Goal: Communication & Community: Answer question/provide support

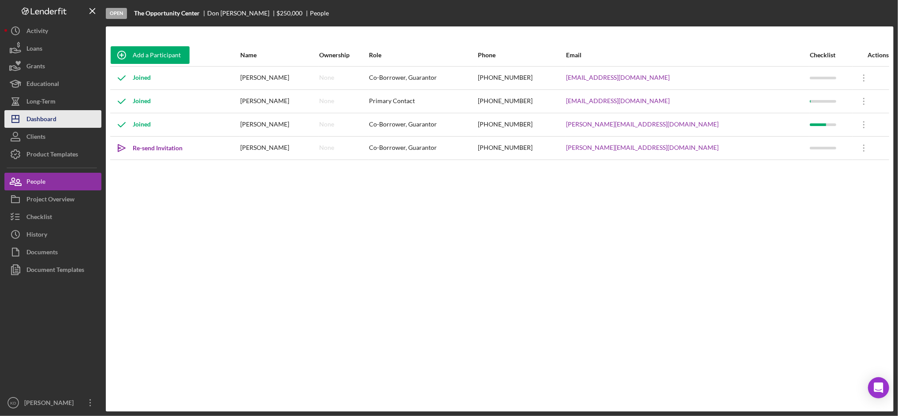
click at [63, 118] on button "Icon/Dashboard Dashboard" at bounding box center [52, 119] width 97 height 18
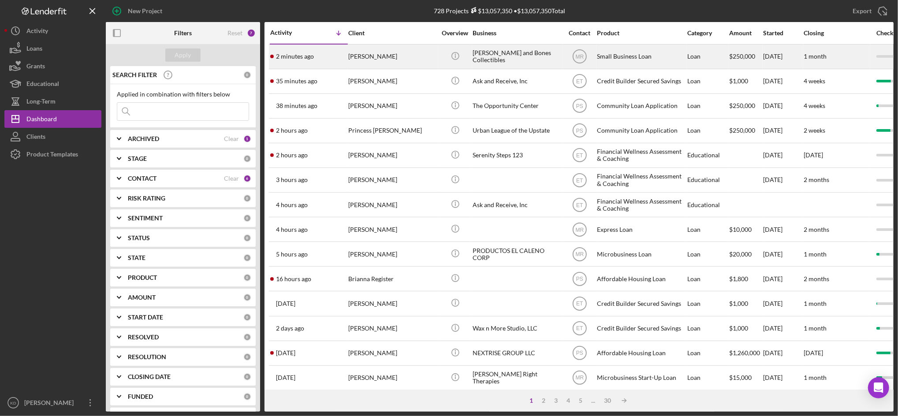
click at [541, 59] on div "[PERSON_NAME] and Bones Collectibles" at bounding box center [517, 56] width 88 height 23
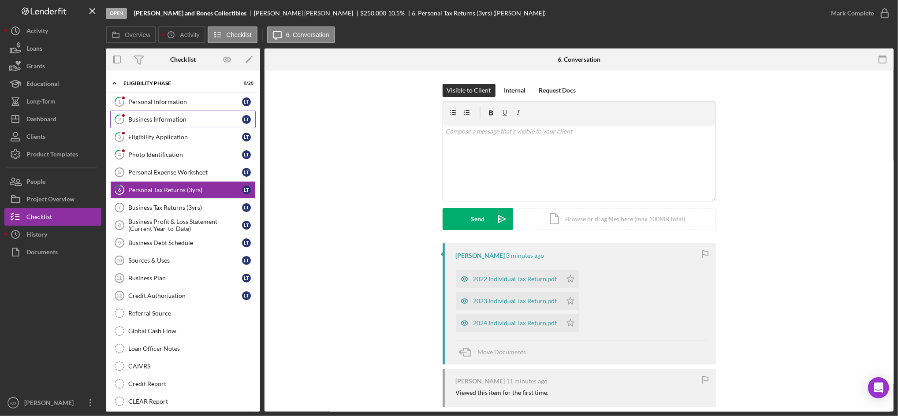
click at [150, 114] on link "2 Business Information L T" at bounding box center [183, 120] width 146 height 18
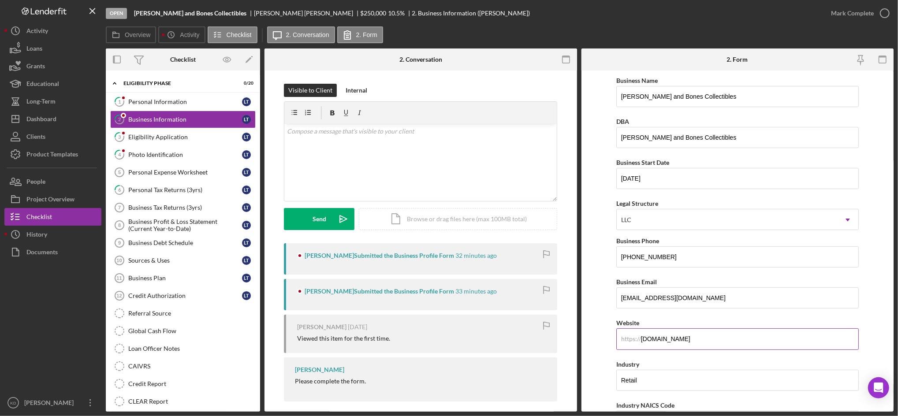
click at [695, 348] on input "stumpandbones.com" at bounding box center [738, 339] width 243 height 21
click at [168, 147] on link "4 Photo Identification L T" at bounding box center [183, 155] width 146 height 18
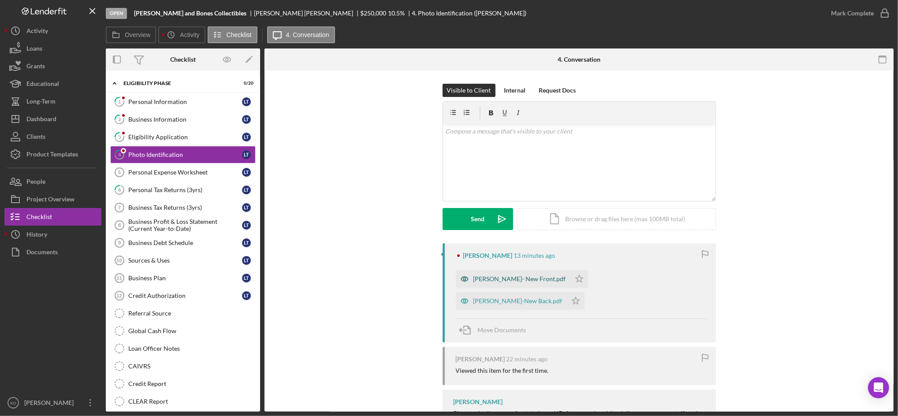
click at [507, 274] on div "Luke DL- New Front.pdf" at bounding box center [513, 279] width 115 height 18
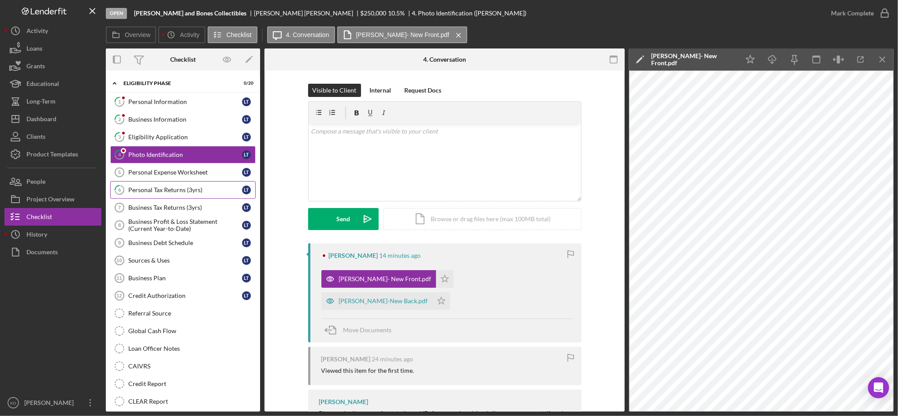
click at [200, 192] on div "Personal Tax Returns (3yrs)" at bounding box center [185, 190] width 114 height 7
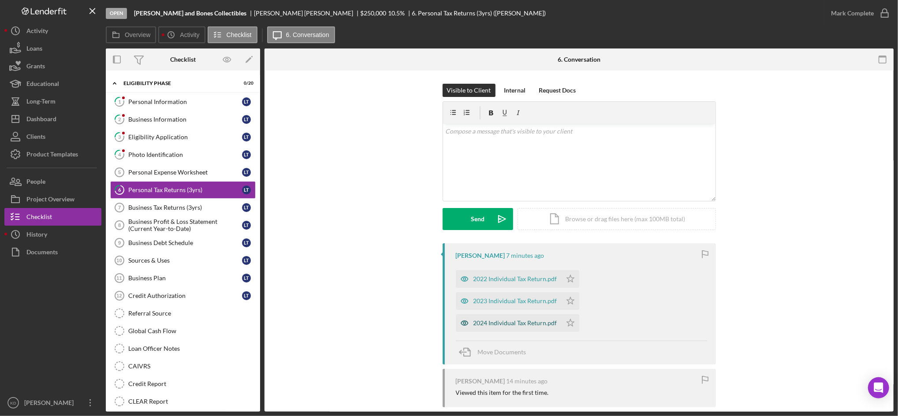
click at [514, 320] on div "2024 Individual Tax Return.pdf" at bounding box center [516, 323] width 84 height 7
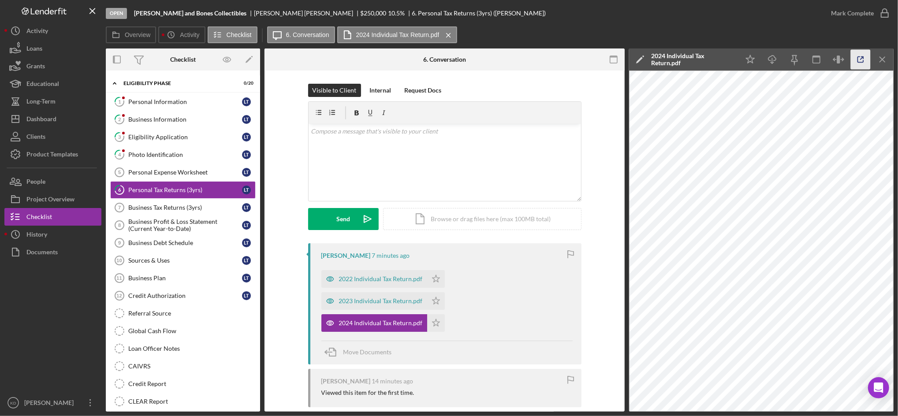
click at [860, 60] on icon "button" at bounding box center [861, 60] width 20 height 20
click at [376, 308] on div "2023 Individual Tax Return.pdf" at bounding box center [375, 301] width 106 height 18
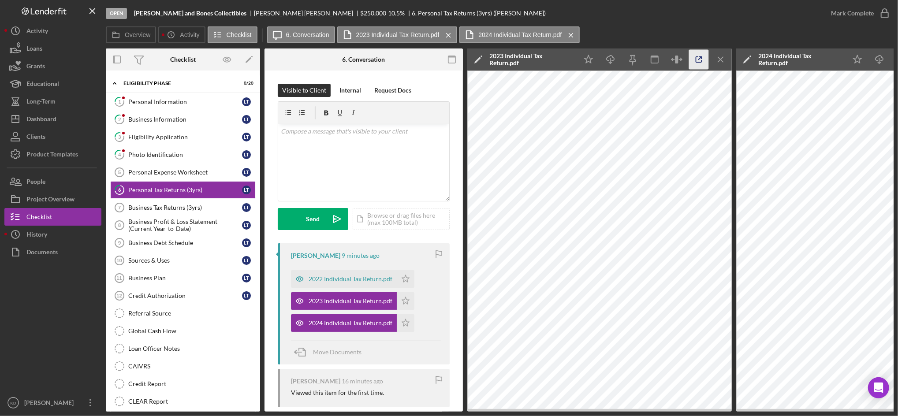
click at [698, 60] on icon "button" at bounding box center [699, 60] width 20 height 20
click at [174, 121] on div "Business Information" at bounding box center [185, 119] width 114 height 7
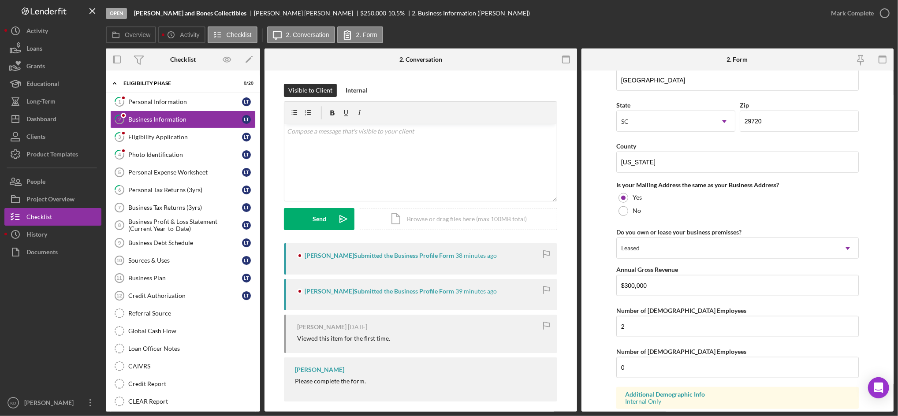
scroll to position [706, 0]
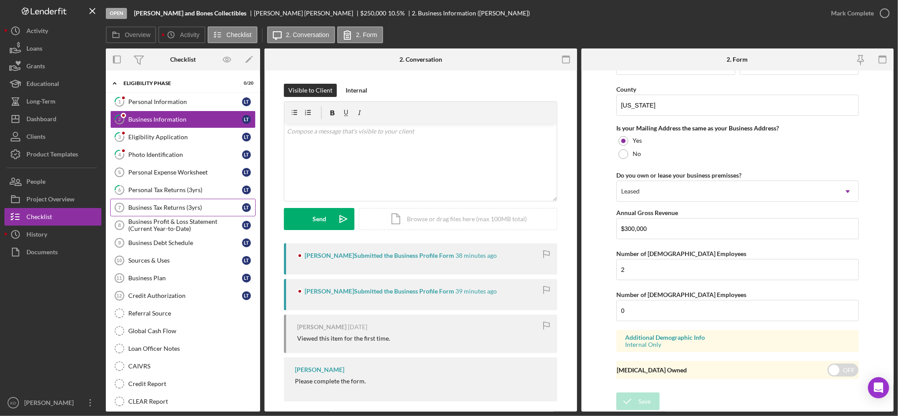
click at [207, 206] on div "Business Tax Returns (3yrs)" at bounding box center [185, 207] width 114 height 7
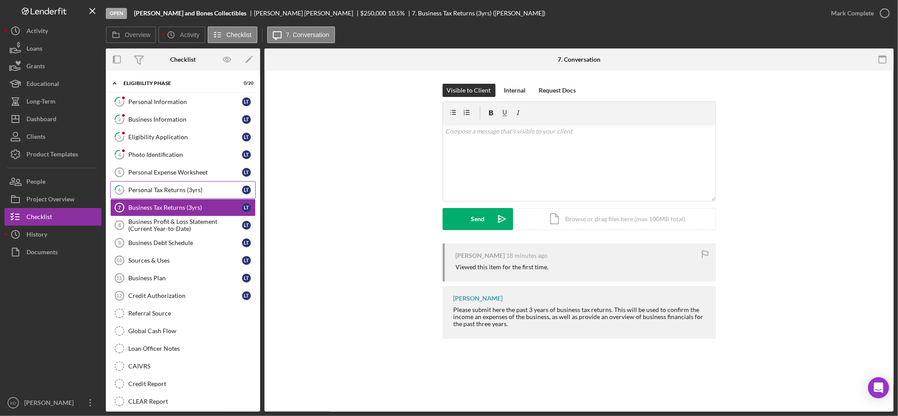
click at [174, 185] on link "6 Personal Tax Returns (3yrs) L T" at bounding box center [183, 190] width 146 height 18
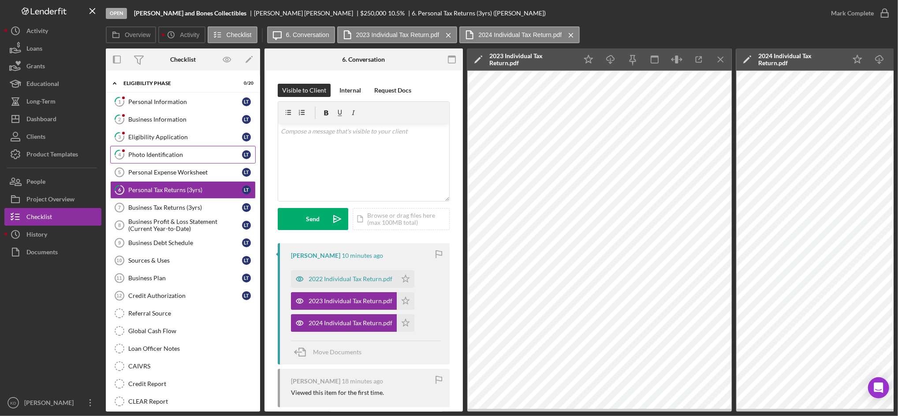
click at [161, 156] on div "Photo Identification" at bounding box center [185, 154] width 114 height 7
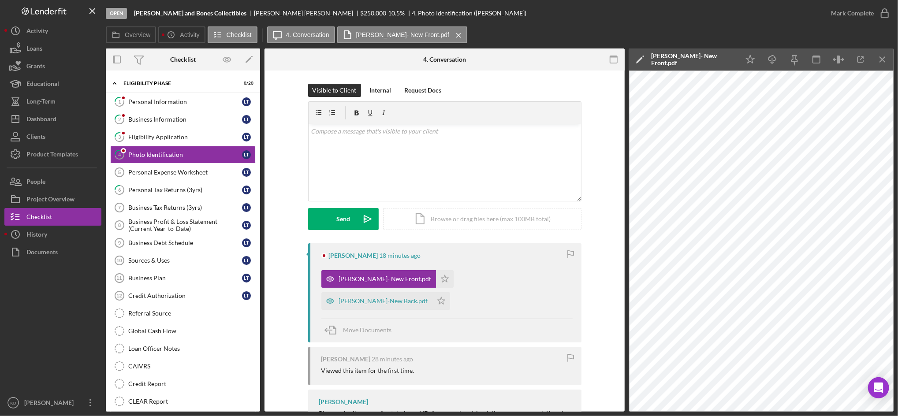
click at [455, 288] on div "Luke DL-New Back.pdf Icon/Star" at bounding box center [388, 299] width 133 height 22
click at [433, 292] on div "Luke DL-New Back.pdf" at bounding box center [377, 301] width 111 height 18
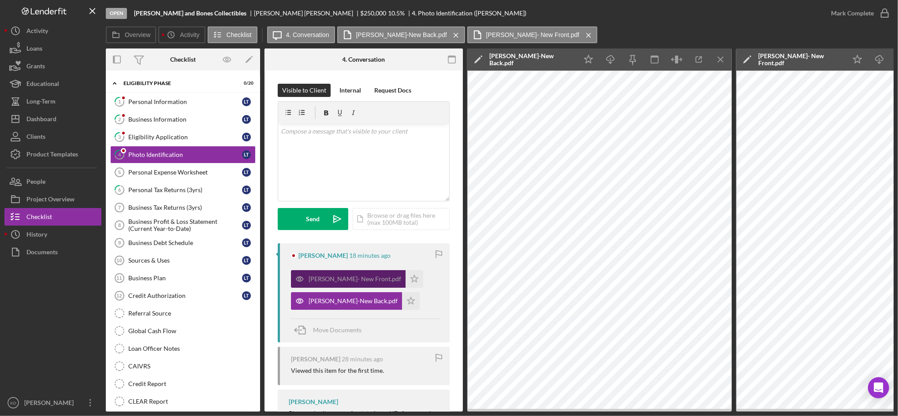
click at [331, 286] on div "Luke DL- New Front.pdf" at bounding box center [348, 279] width 115 height 18
click at [719, 60] on icon "Icon/Menu Close" at bounding box center [721, 60] width 20 height 20
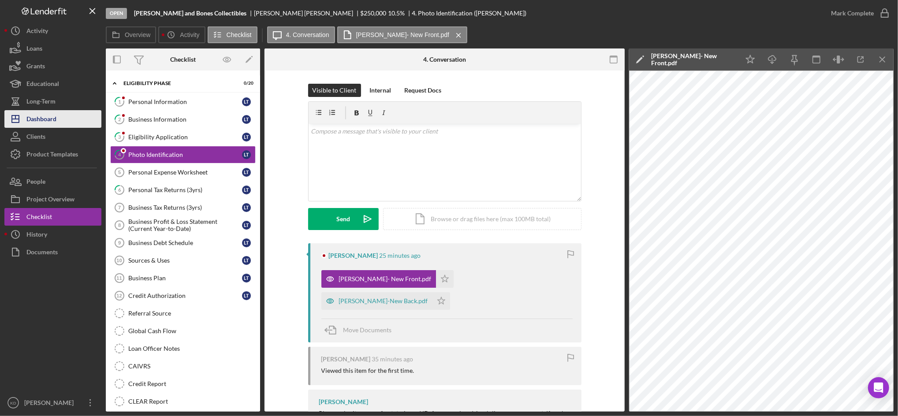
click at [55, 119] on div "Dashboard" at bounding box center [41, 120] width 30 height 20
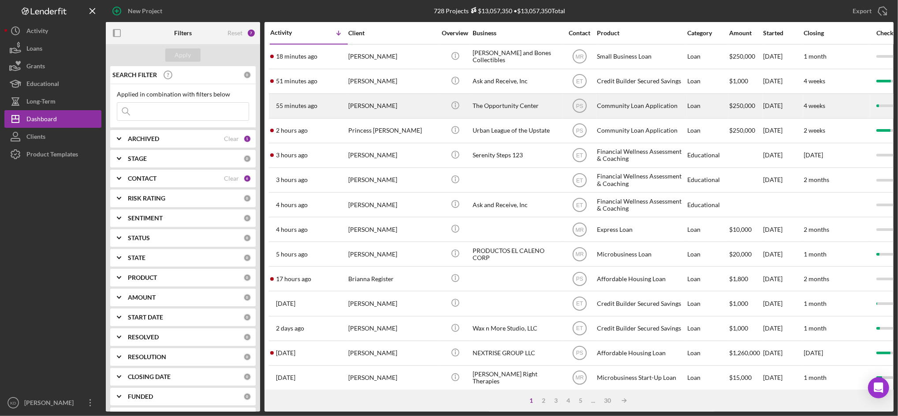
click at [490, 109] on div "The Opportunity Center" at bounding box center [517, 105] width 88 height 23
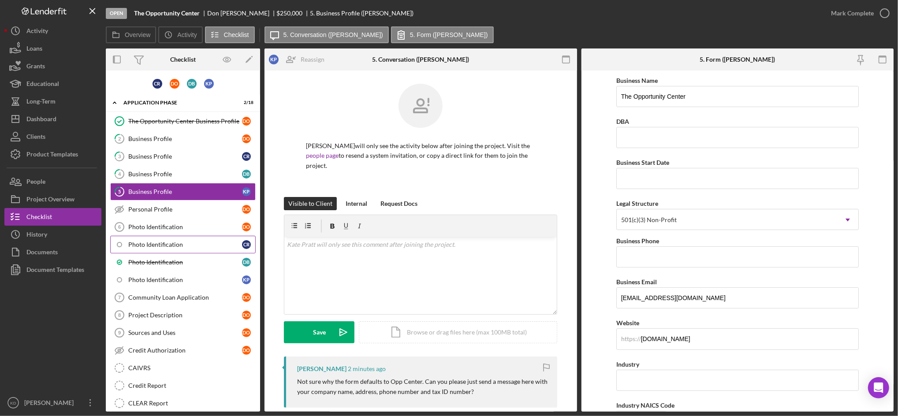
click at [233, 248] on link "Photo Identification C R" at bounding box center [183, 245] width 146 height 18
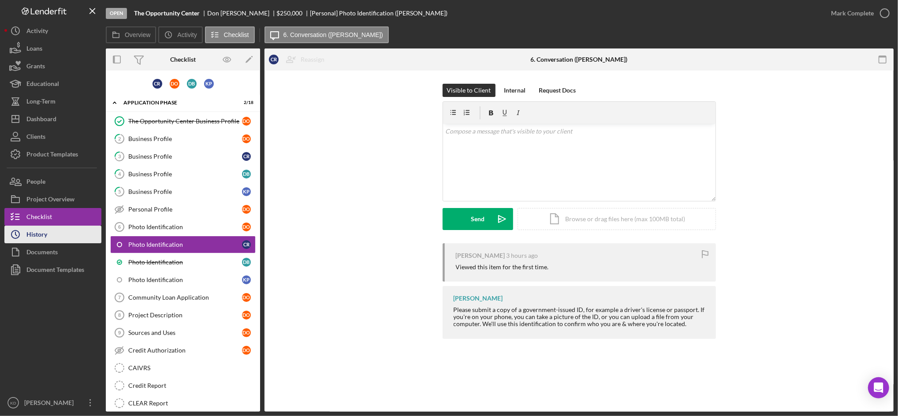
click at [13, 229] on icon "Icon/History" at bounding box center [15, 235] width 22 height 22
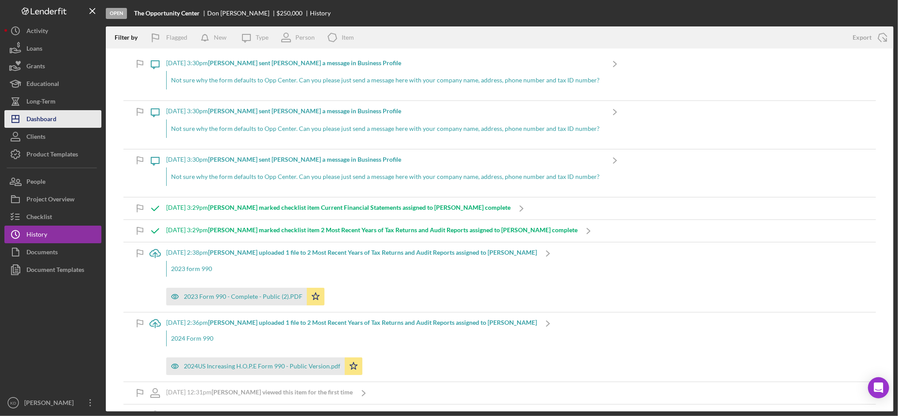
click at [77, 118] on button "Icon/Dashboard Dashboard" at bounding box center [52, 119] width 97 height 18
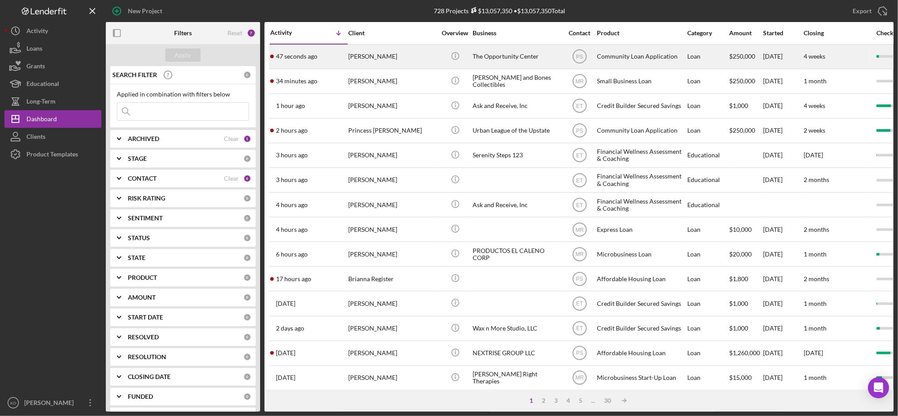
click at [488, 54] on div "The Opportunity Center" at bounding box center [517, 56] width 88 height 23
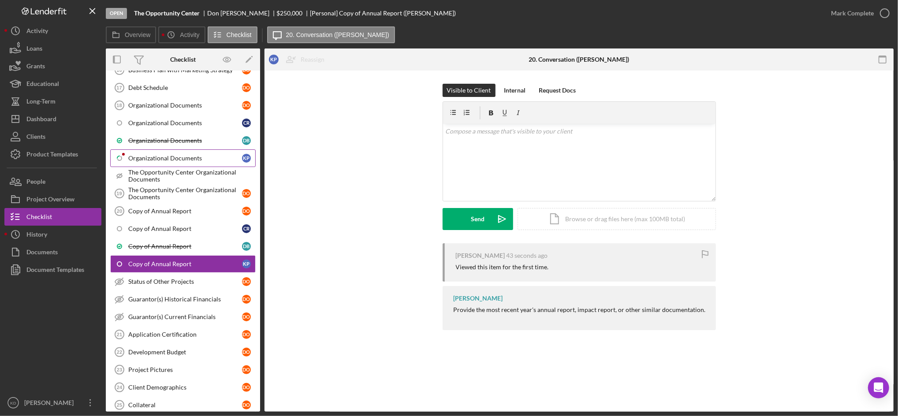
scroll to position [483, 0]
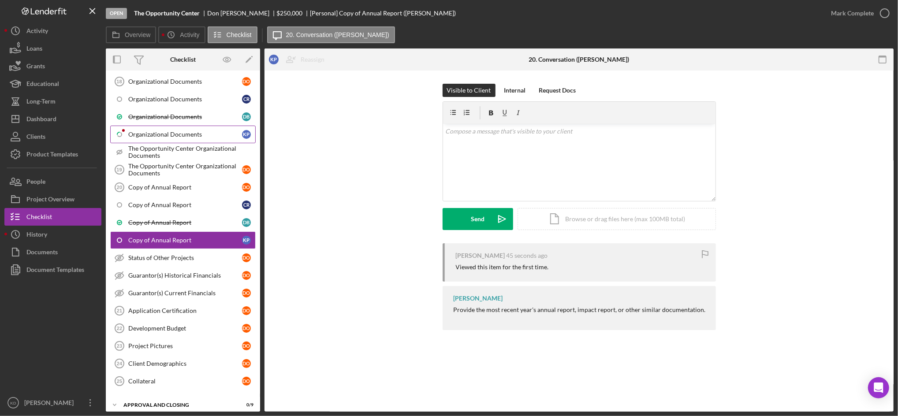
click at [175, 139] on link "Icon/Checklist Item Sub Partial Organizational Documents K P" at bounding box center [183, 135] width 146 height 18
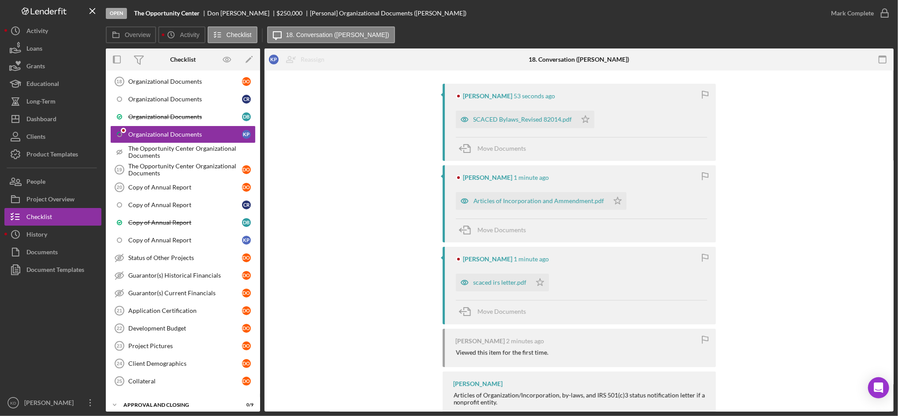
scroll to position [183, 0]
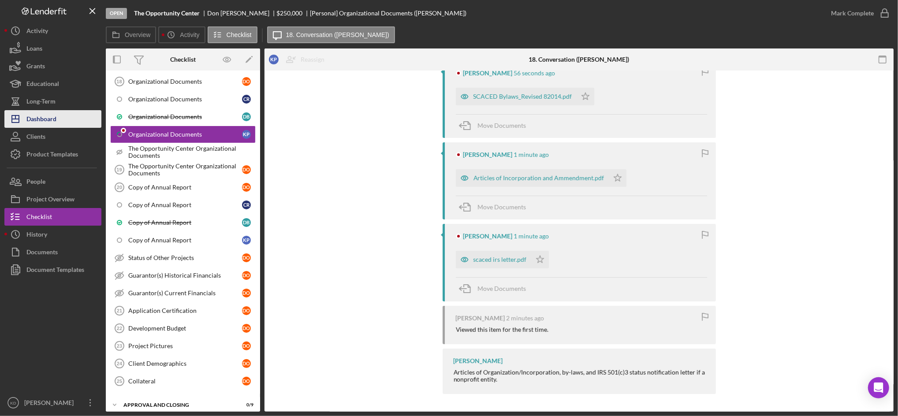
click at [55, 118] on div "Dashboard" at bounding box center [41, 120] width 30 height 20
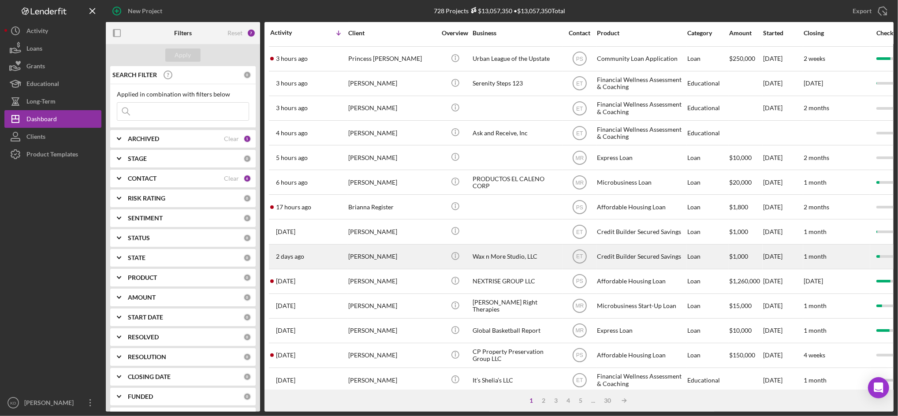
scroll to position [128, 0]
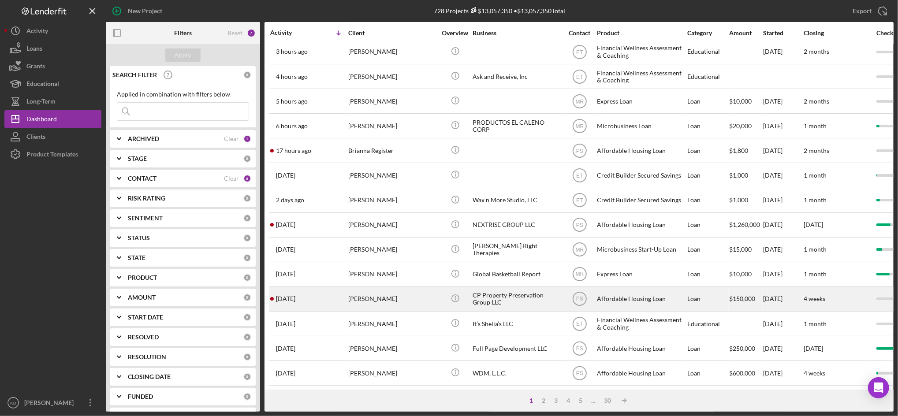
click at [520, 304] on div "CP Property Preservation Group LLC" at bounding box center [517, 299] width 88 height 23
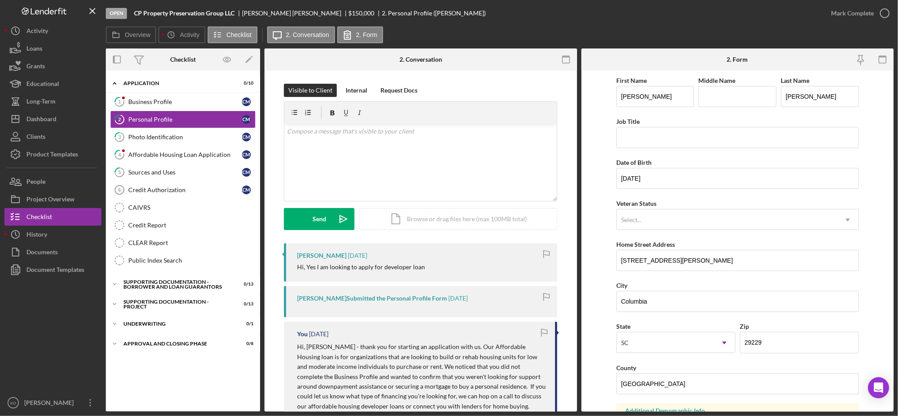
scroll to position [71, 0]
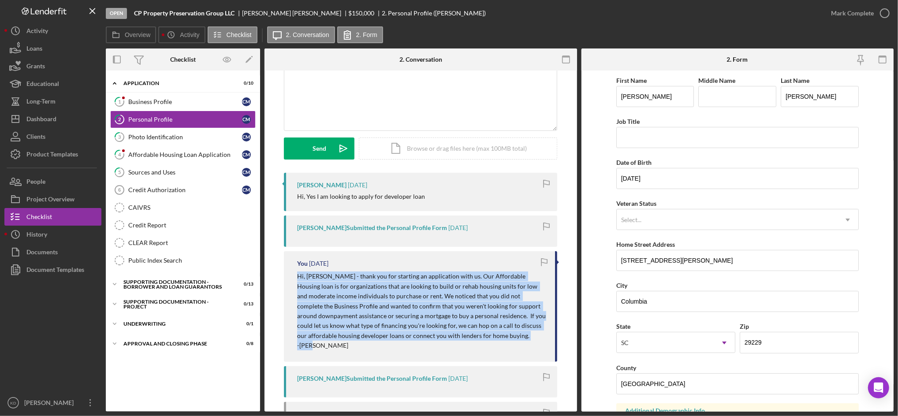
drag, startPoint x: 321, startPoint y: 350, endPoint x: 287, endPoint y: 278, distance: 79.5
click at [287, 278] on div "You 5 days ago Hi, Christie - thank you for starting an application with us. Ou…" at bounding box center [420, 306] width 273 height 110
copy div "Hi, Christie - thank you for starting an application with us. Our Affordable Ho…"
click at [67, 238] on button "Icon/History History" at bounding box center [52, 235] width 97 height 18
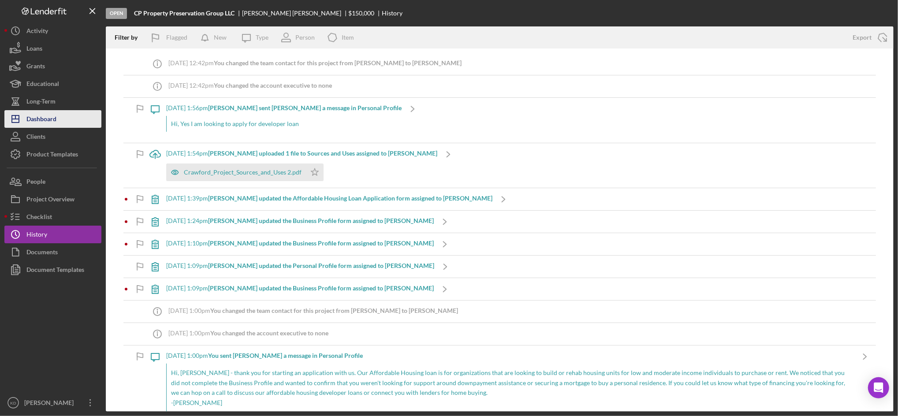
click at [61, 122] on button "Icon/Dashboard Dashboard" at bounding box center [52, 119] width 97 height 18
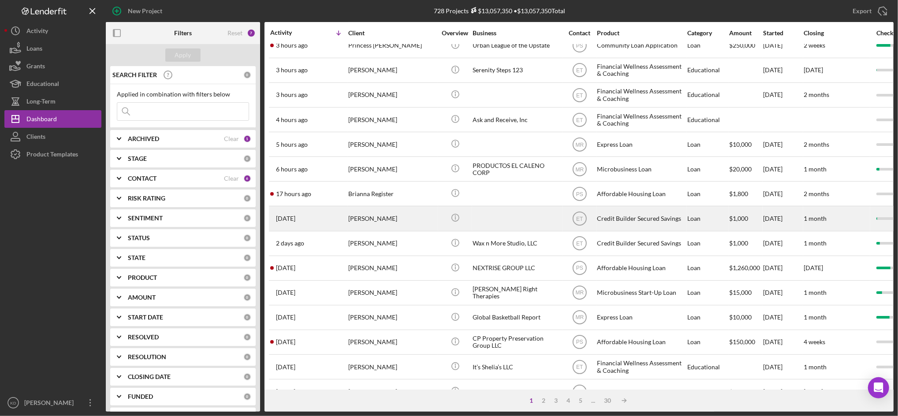
scroll to position [86, 0]
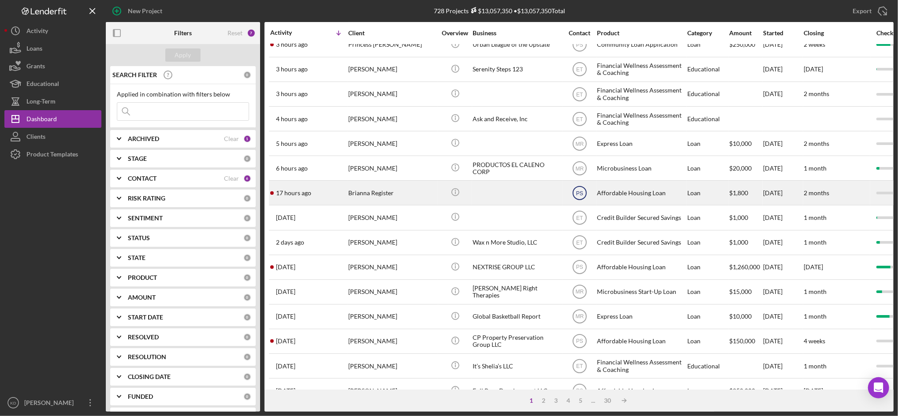
click at [572, 195] on icon "PS" at bounding box center [580, 193] width 22 height 22
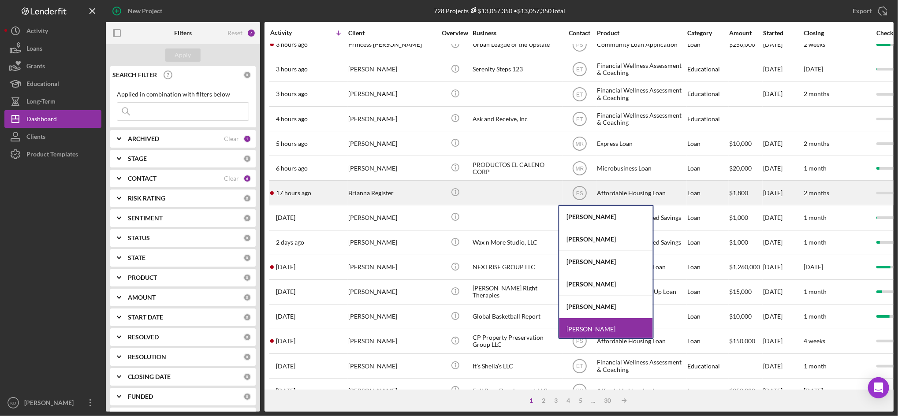
click at [505, 194] on div at bounding box center [517, 192] width 88 height 23
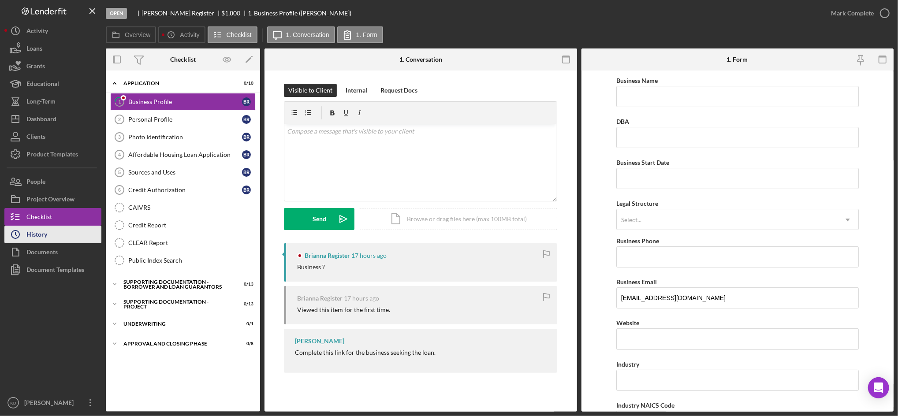
click at [53, 239] on button "Icon/History History" at bounding box center [52, 235] width 97 height 18
click at [382, 166] on div "v Color teal Color pink Remove color Add row above Add row below Add column bef…" at bounding box center [420, 162] width 273 height 77
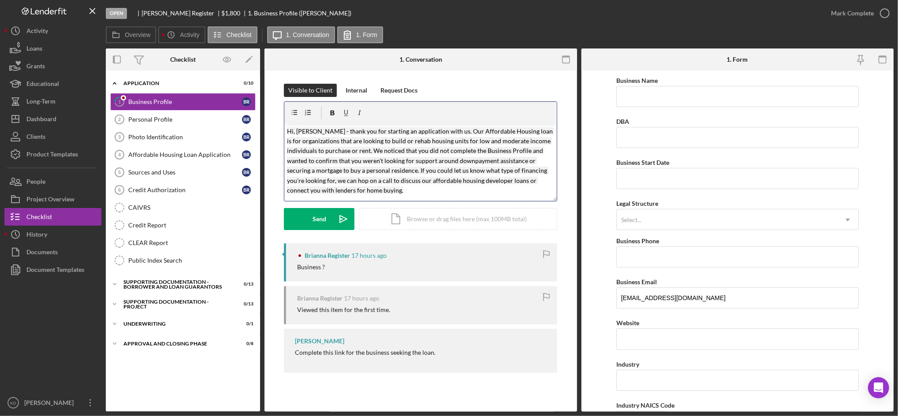
click at [305, 130] on mark "Hi, Christie - thank you for starting an application with us. Our Affordable Ho…" at bounding box center [420, 160] width 267 height 67
click at [322, 227] on div "Send" at bounding box center [320, 219] width 14 height 22
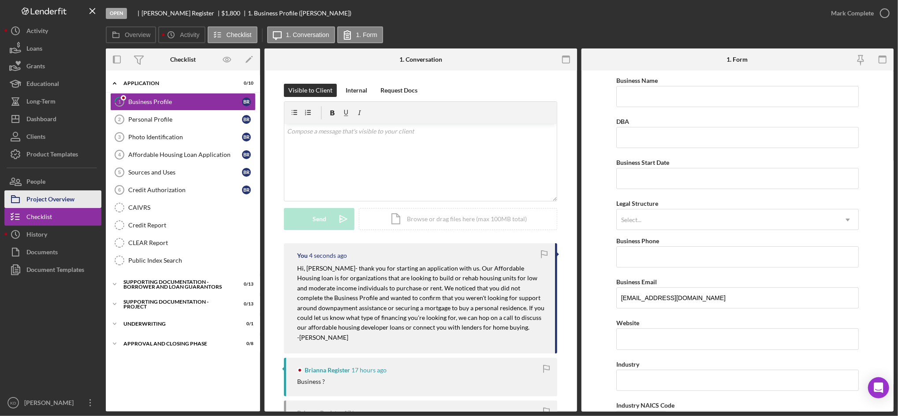
click at [80, 198] on button "Project Overview" at bounding box center [52, 200] width 97 height 18
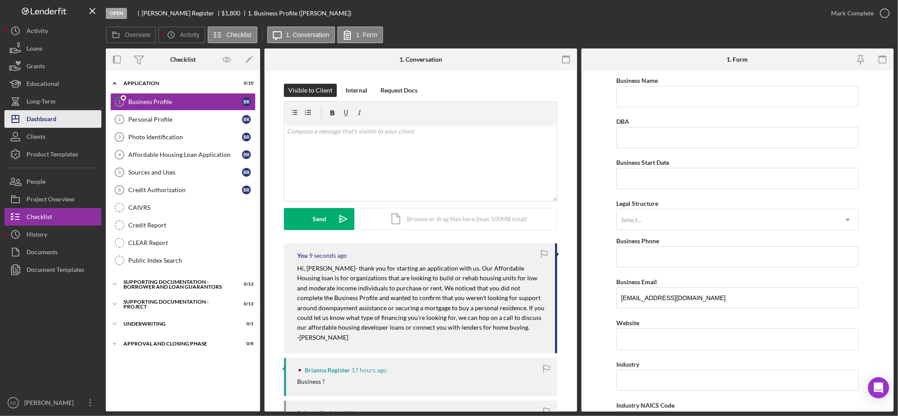
click at [53, 124] on div "Dashboard" at bounding box center [41, 120] width 30 height 20
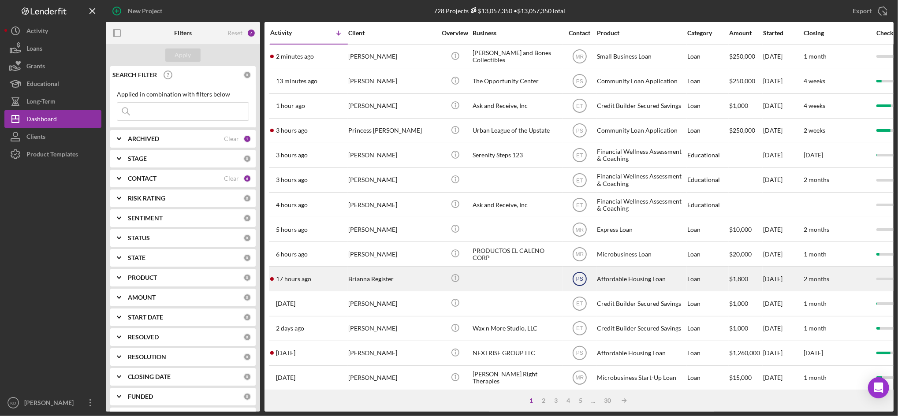
click at [583, 283] on icon "PS" at bounding box center [580, 279] width 22 height 22
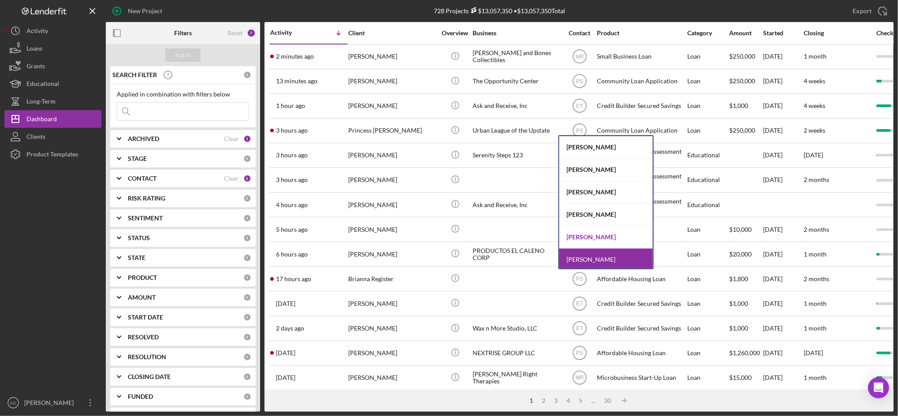
scroll to position [69, 0]
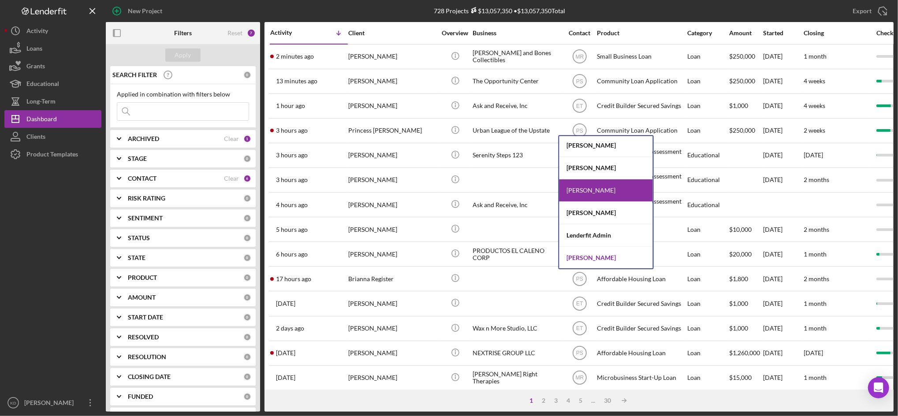
click at [598, 256] on div "[PERSON_NAME]" at bounding box center [607, 258] width 94 height 22
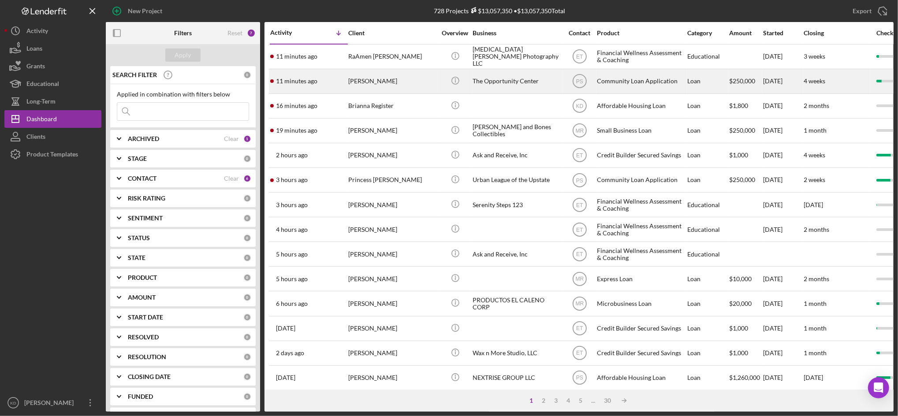
click at [487, 75] on div "The Opportunity Center" at bounding box center [517, 81] width 88 height 23
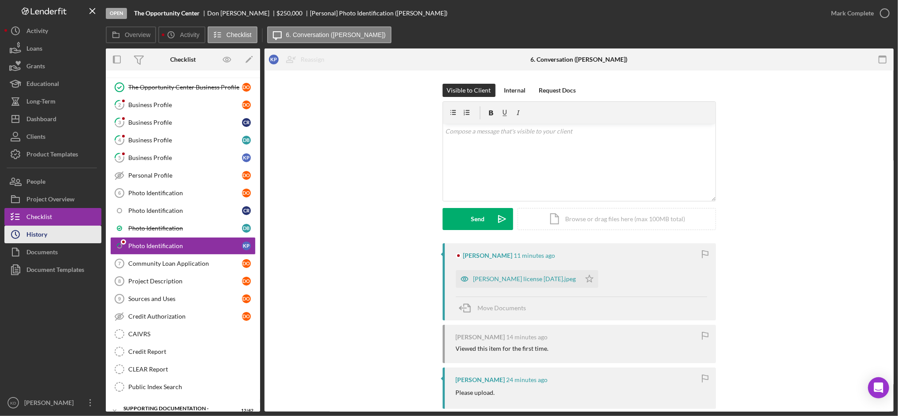
scroll to position [38, 0]
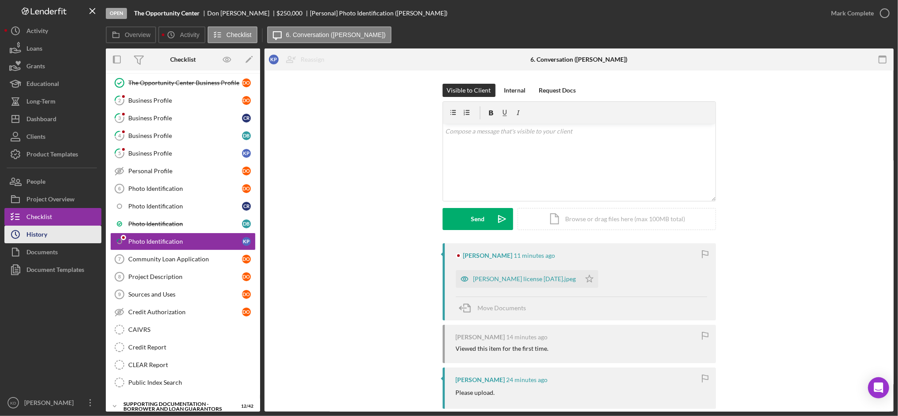
click at [57, 228] on button "Icon/History History" at bounding box center [52, 235] width 97 height 18
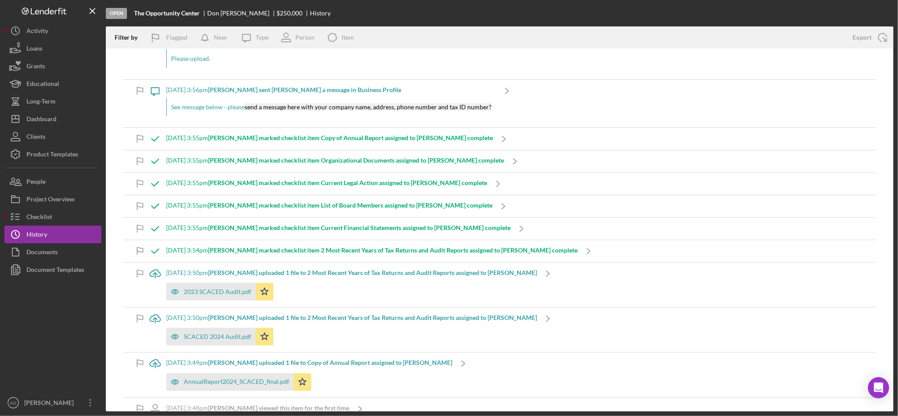
scroll to position [427, 0]
click at [33, 125] on div "Dashboard" at bounding box center [41, 120] width 30 height 20
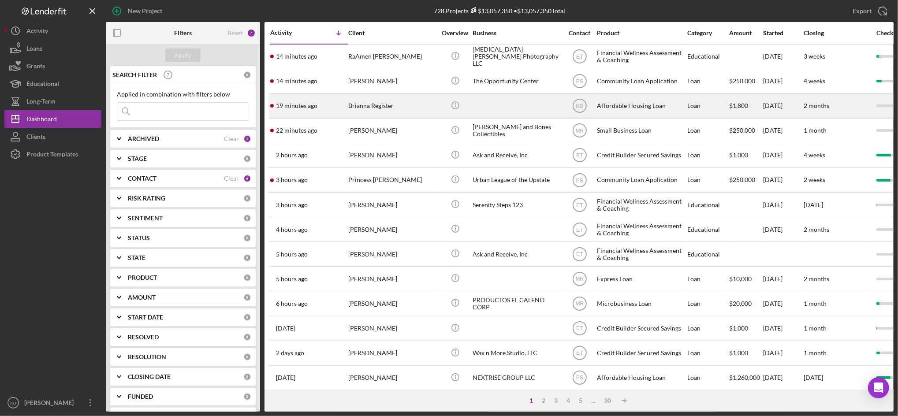
click at [398, 112] on div "Brianna Register" at bounding box center [392, 105] width 88 height 23
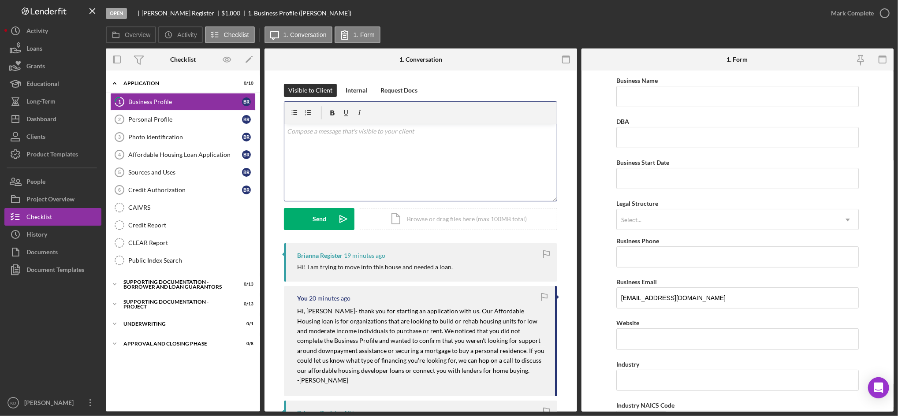
click at [417, 149] on div "v Color teal Color pink Remove color Add row above Add row below Add column bef…" at bounding box center [420, 162] width 273 height 77
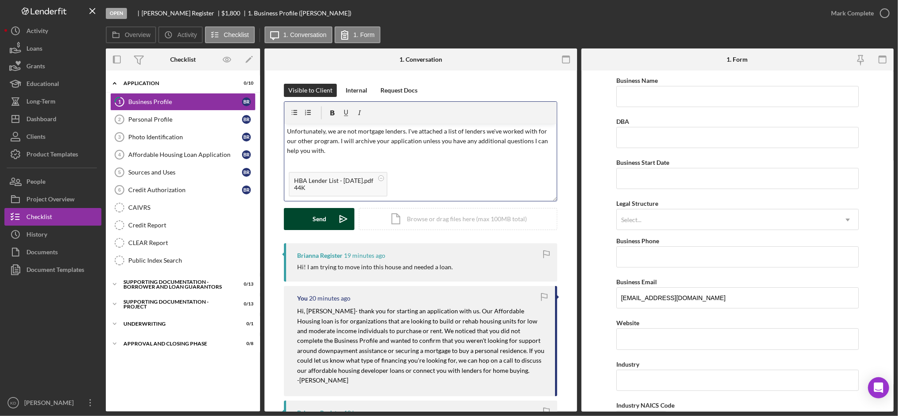
click at [337, 211] on icon "Icon/icon-invite-send" at bounding box center [344, 219] width 22 height 22
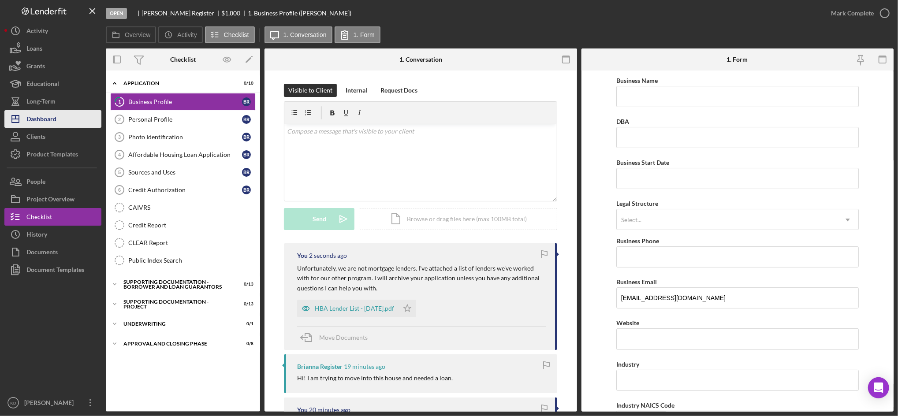
click at [43, 121] on div "Dashboard" at bounding box center [41, 120] width 30 height 20
